Goal: Task Accomplishment & Management: Manage account settings

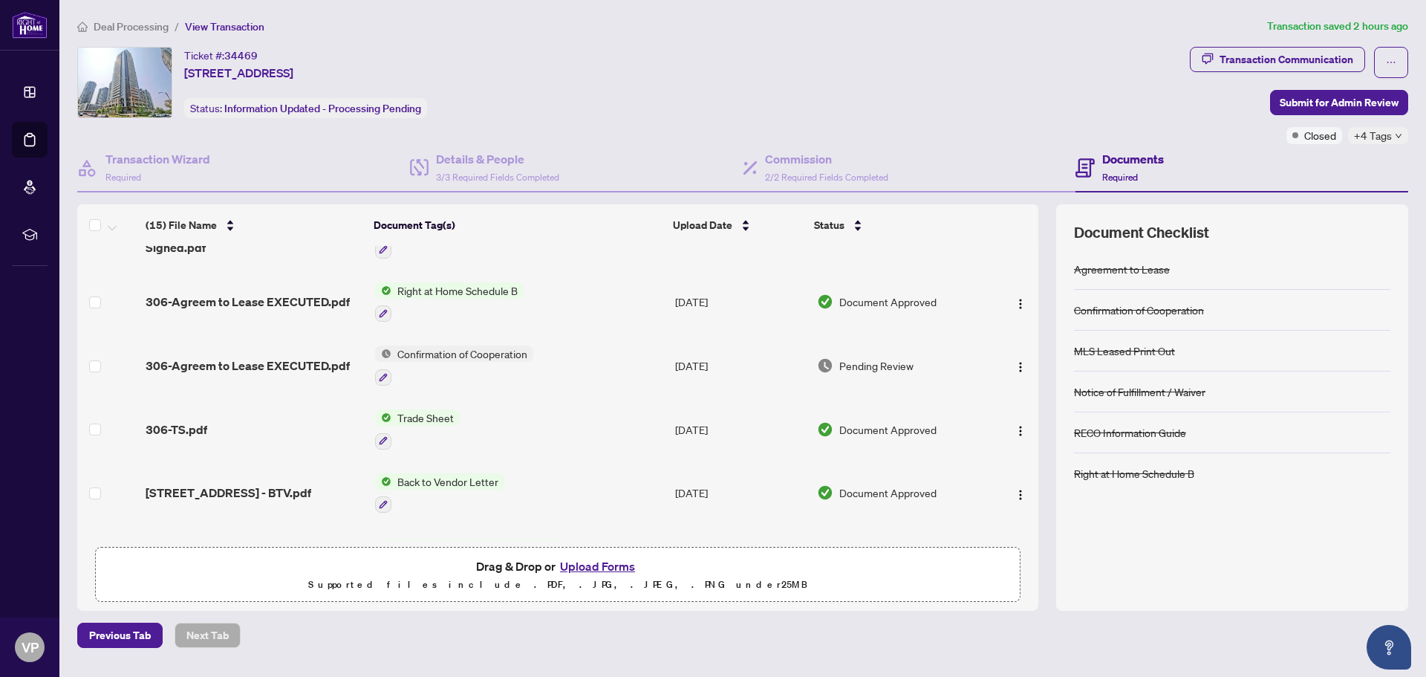
scroll to position [108, 0]
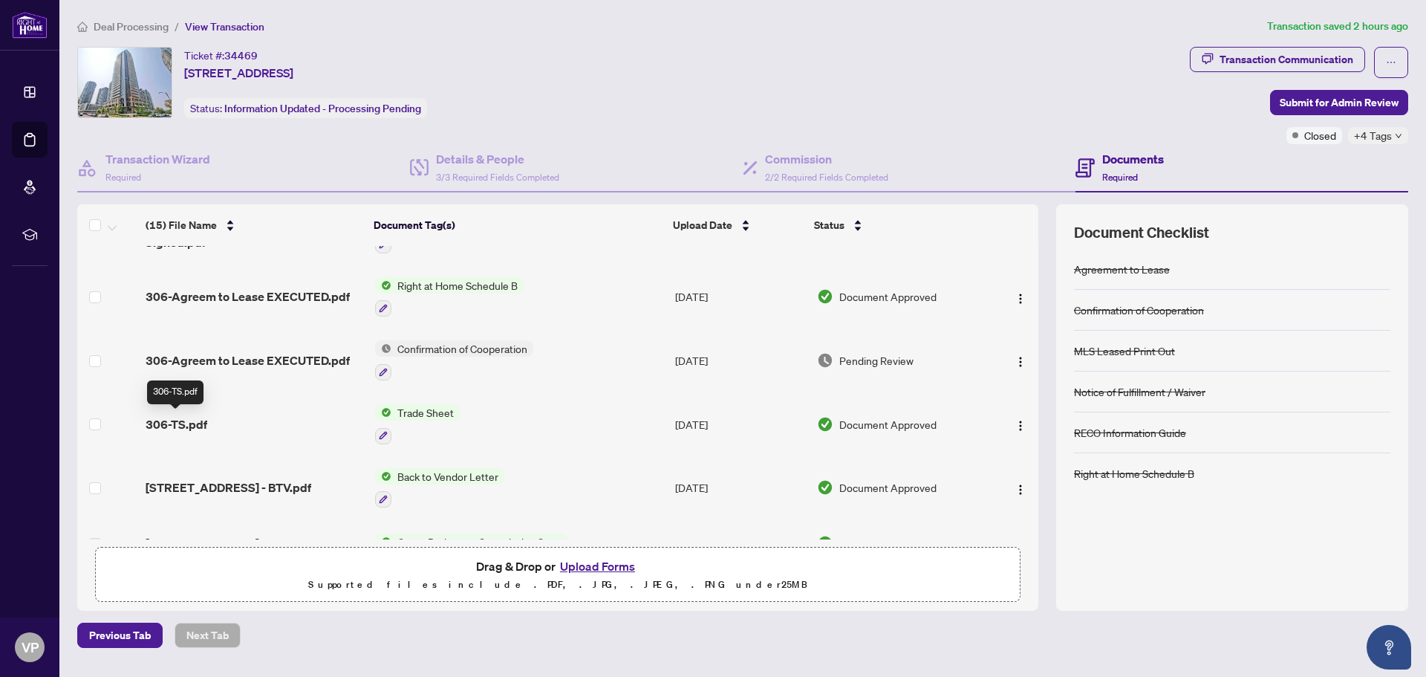
click at [183, 415] on span "306-TS.pdf" at bounding box center [177, 424] width 62 height 18
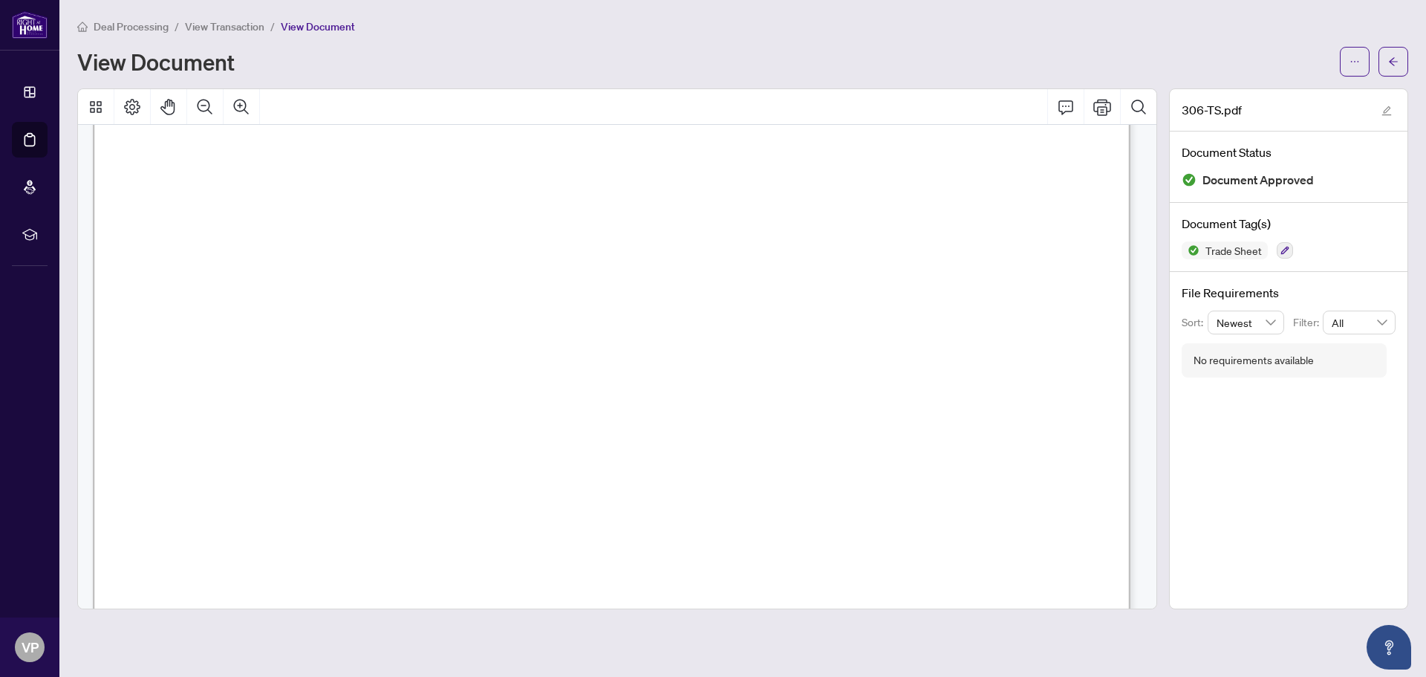
scroll to position [72, 0]
click at [203, 24] on span "View Transaction" at bounding box center [224, 26] width 79 height 13
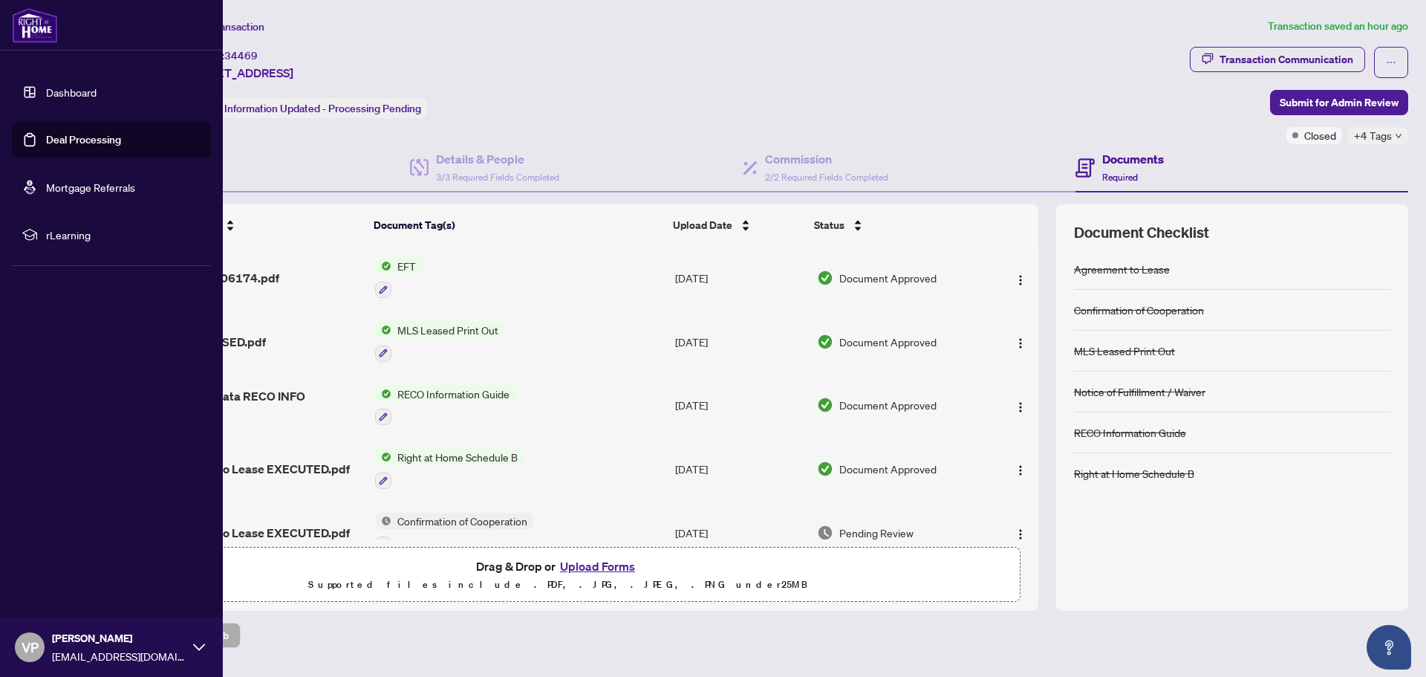
click at [89, 134] on link "Deal Processing" at bounding box center [83, 139] width 75 height 13
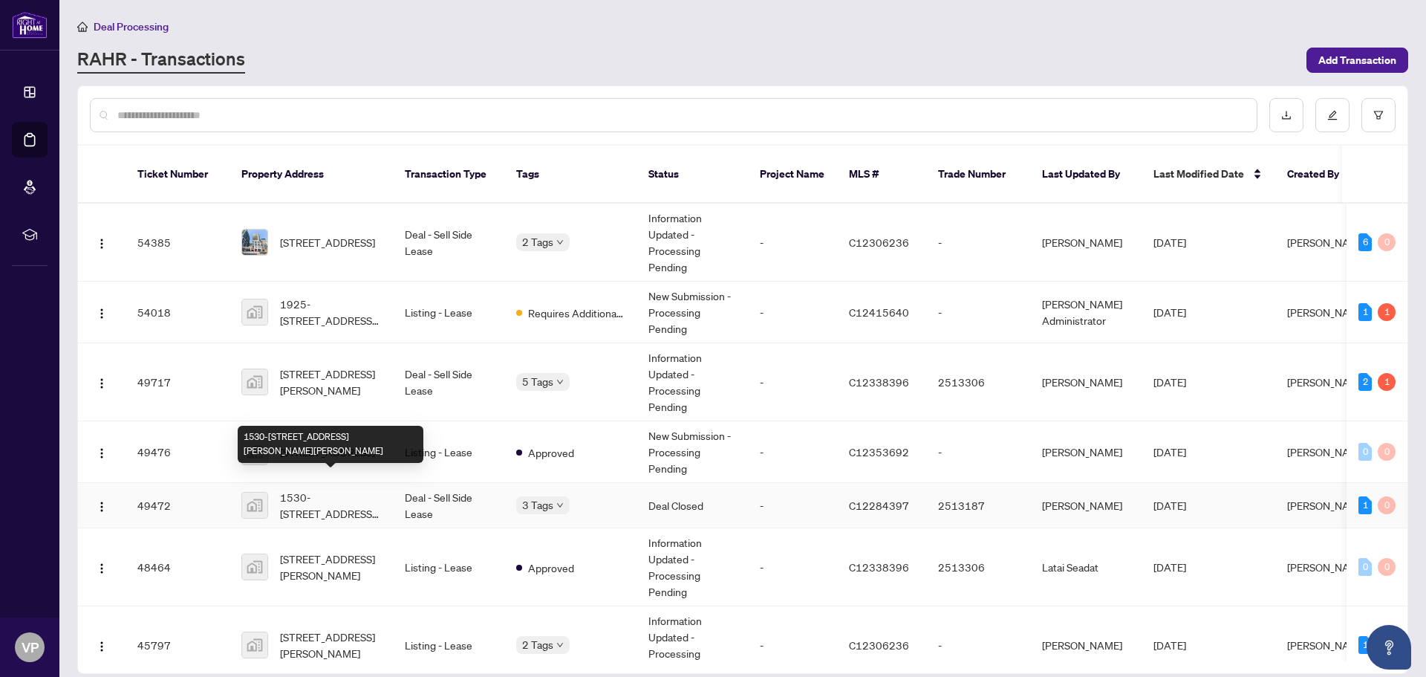
click at [310, 490] on span "1530-[STREET_ADDRESS][PERSON_NAME][PERSON_NAME]" at bounding box center [330, 505] width 101 height 33
